Goal: Answer question/provide support: Answer question/provide support

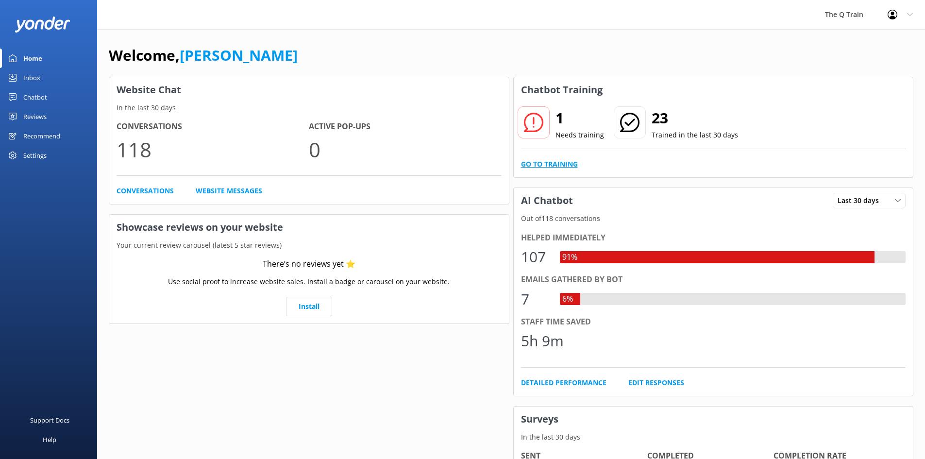
click at [544, 165] on link "Go to Training" at bounding box center [549, 164] width 57 height 11
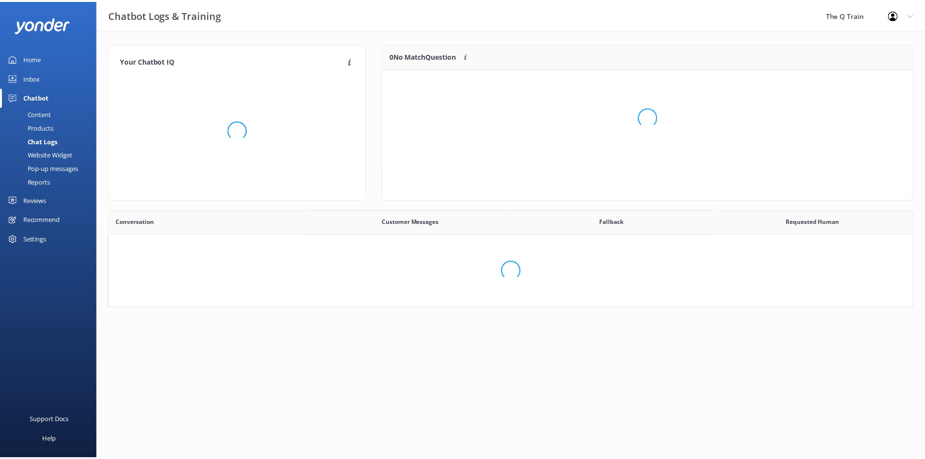
scroll to position [333, 796]
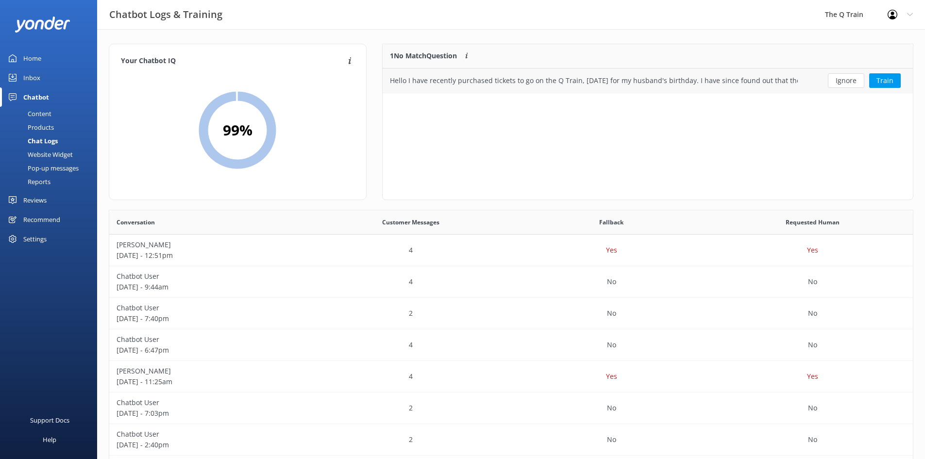
drag, startPoint x: 846, startPoint y: 85, endPoint x: 839, endPoint y: 87, distance: 7.2
click at [846, 85] on button "Ignore" at bounding box center [846, 80] width 36 height 15
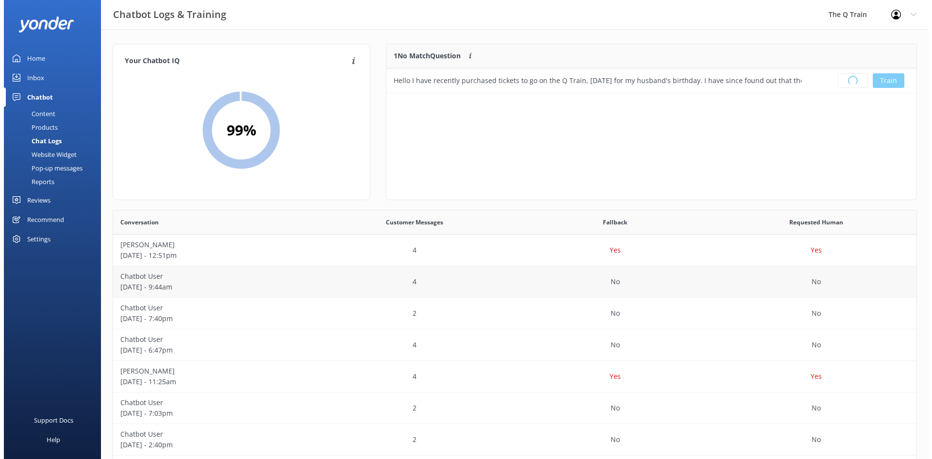
scroll to position [114, 523]
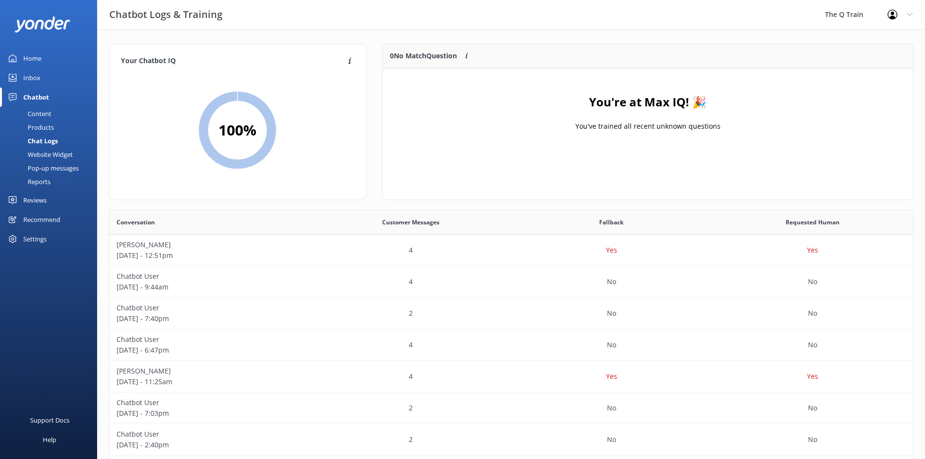
click at [32, 76] on div "Inbox" at bounding box center [31, 77] width 17 height 19
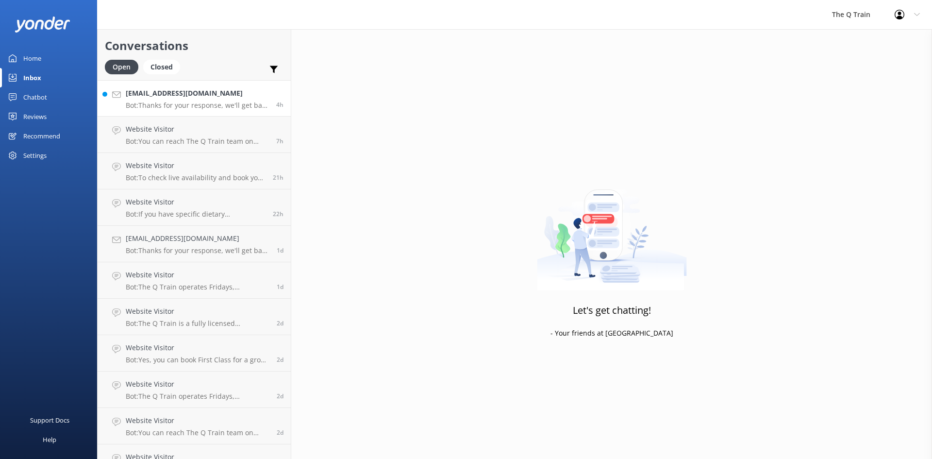
click at [167, 99] on h4 "[EMAIL_ADDRESS][DOMAIN_NAME]" at bounding box center [197, 93] width 143 height 11
